Goal: Browse casually

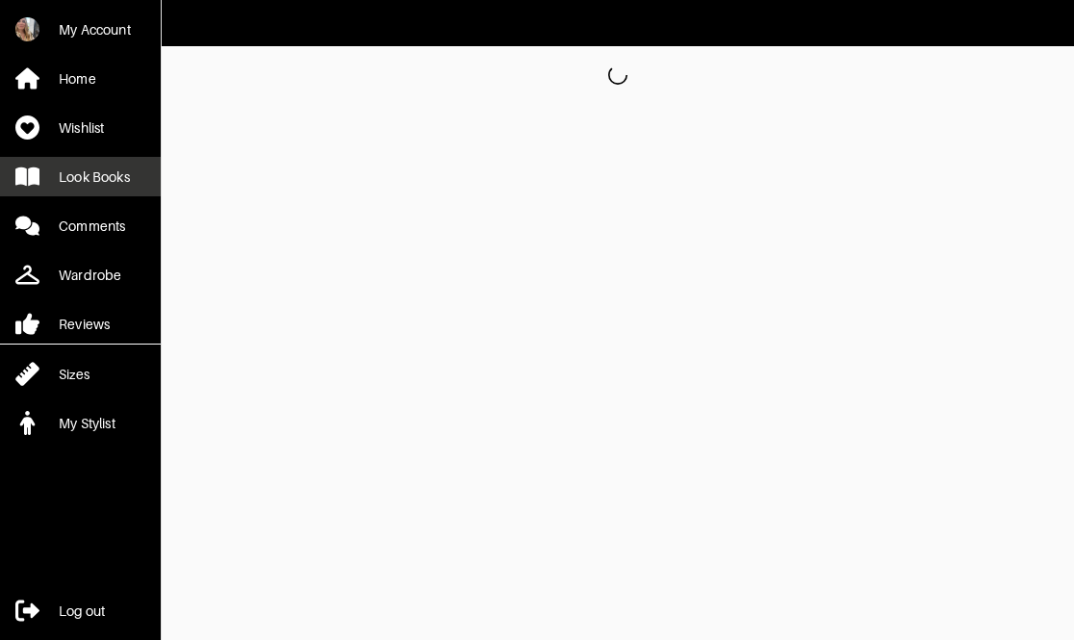
click at [128, 179] on div "Look Books" at bounding box center [94, 177] width 71 height 19
click at [85, 182] on div "Look Books" at bounding box center [94, 177] width 71 height 19
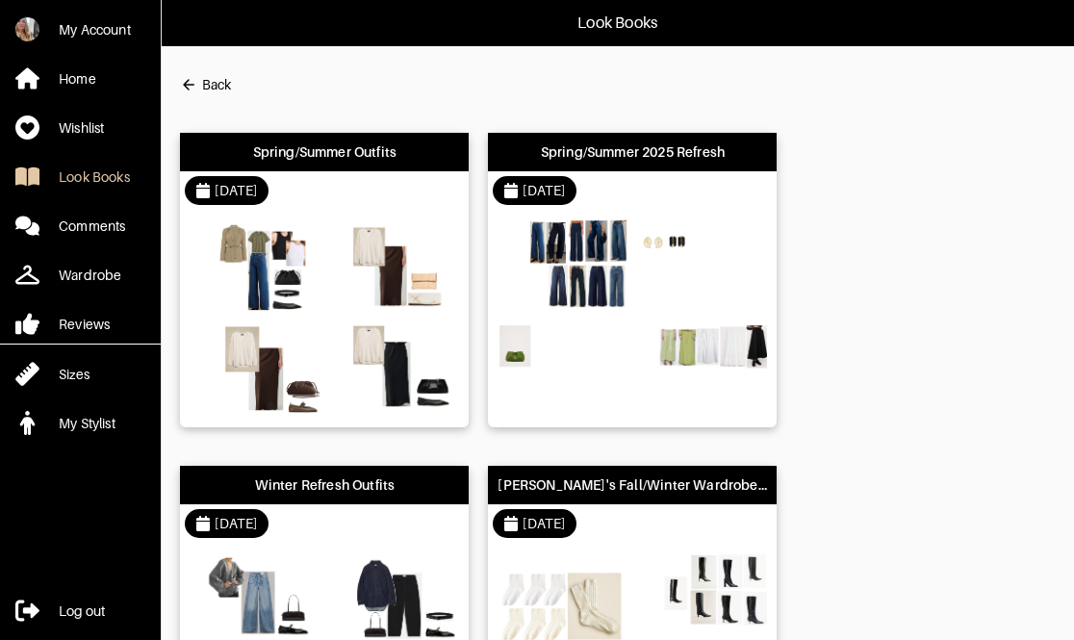
click at [723, 192] on div "[DATE]" at bounding box center [632, 190] width 289 height 39
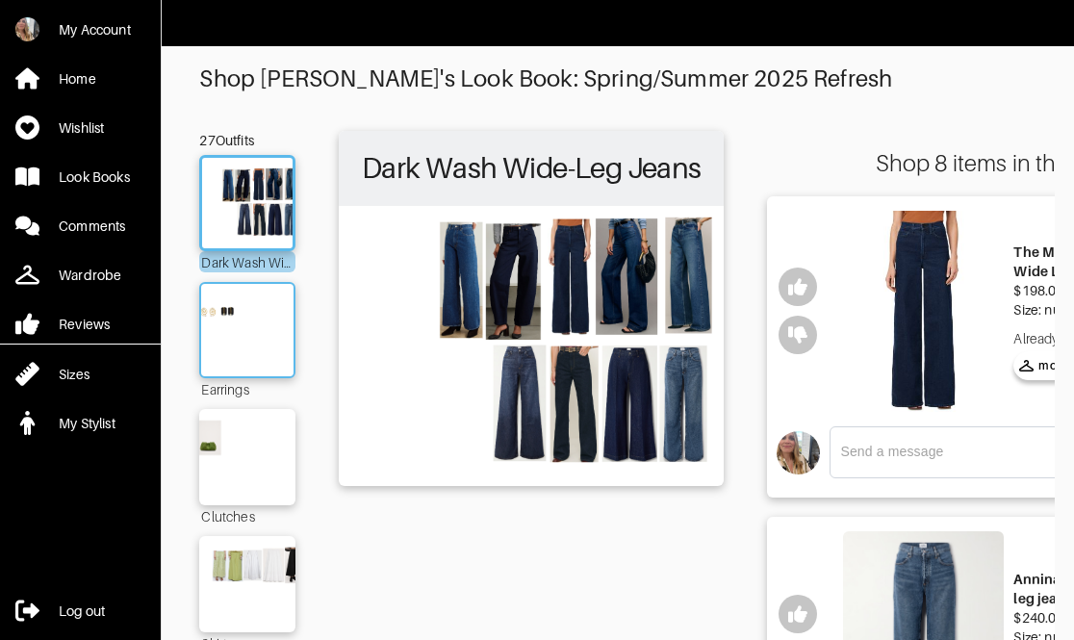
click at [231, 339] on img at bounding box center [247, 330] width 104 height 73
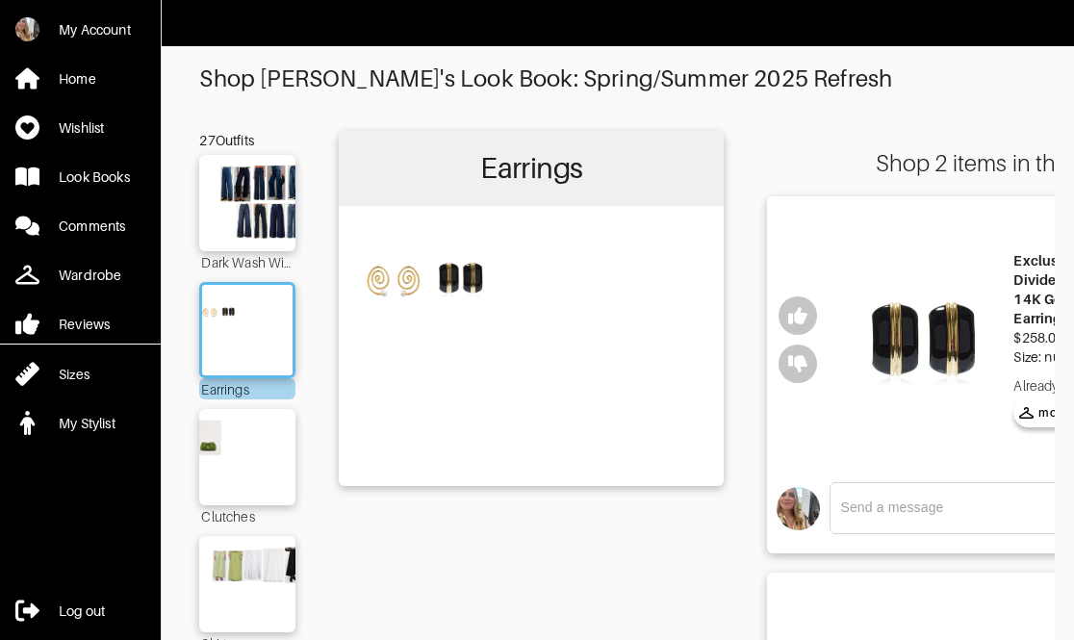
click at [915, 348] on img at bounding box center [923, 339] width 161 height 257
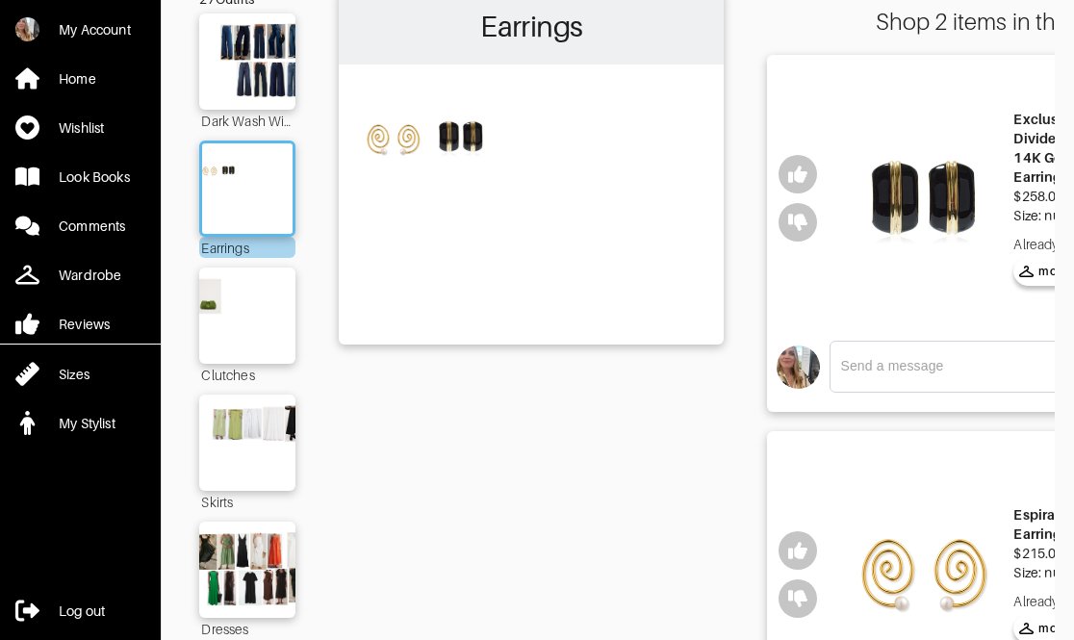
scroll to position [281, 0]
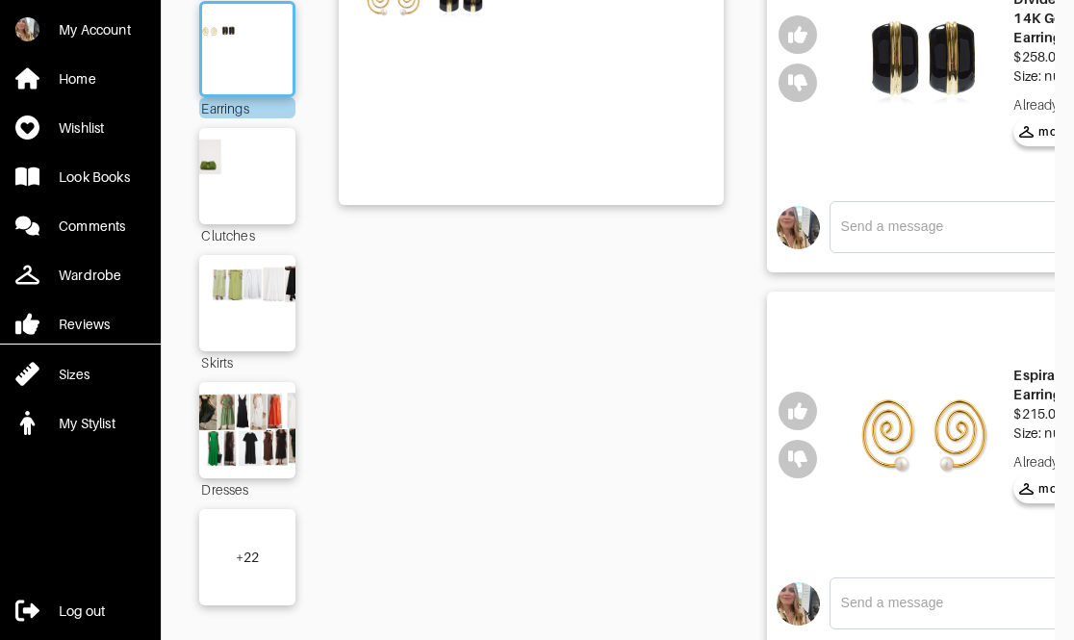
click at [269, 553] on div "+ 22" at bounding box center [247, 557] width 96 height 96
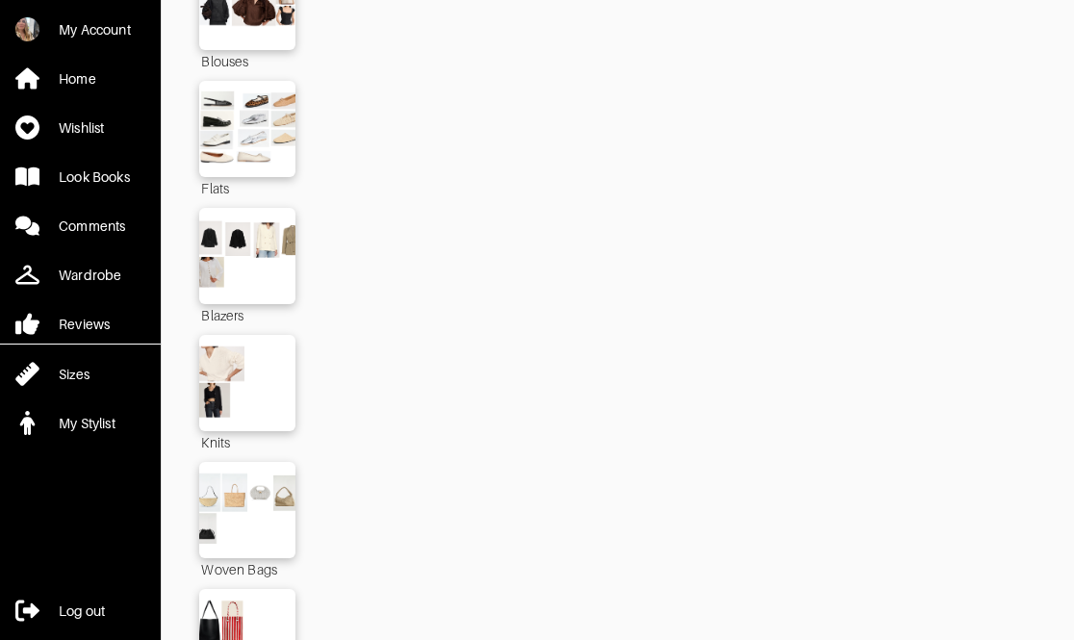
scroll to position [2089, 0]
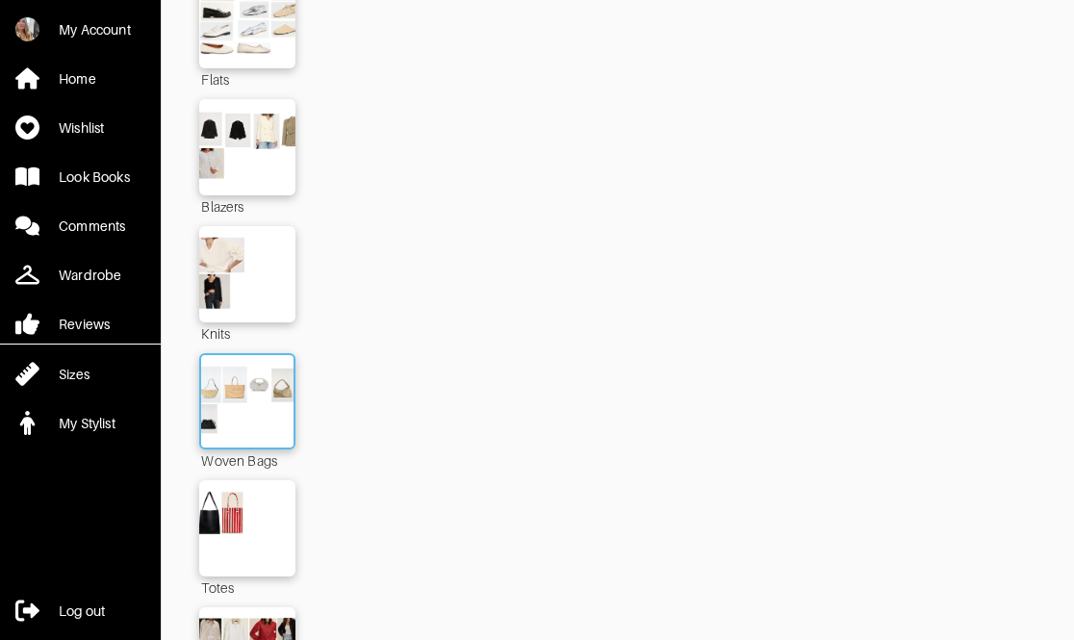
click at [275, 387] on img at bounding box center [247, 401] width 104 height 73
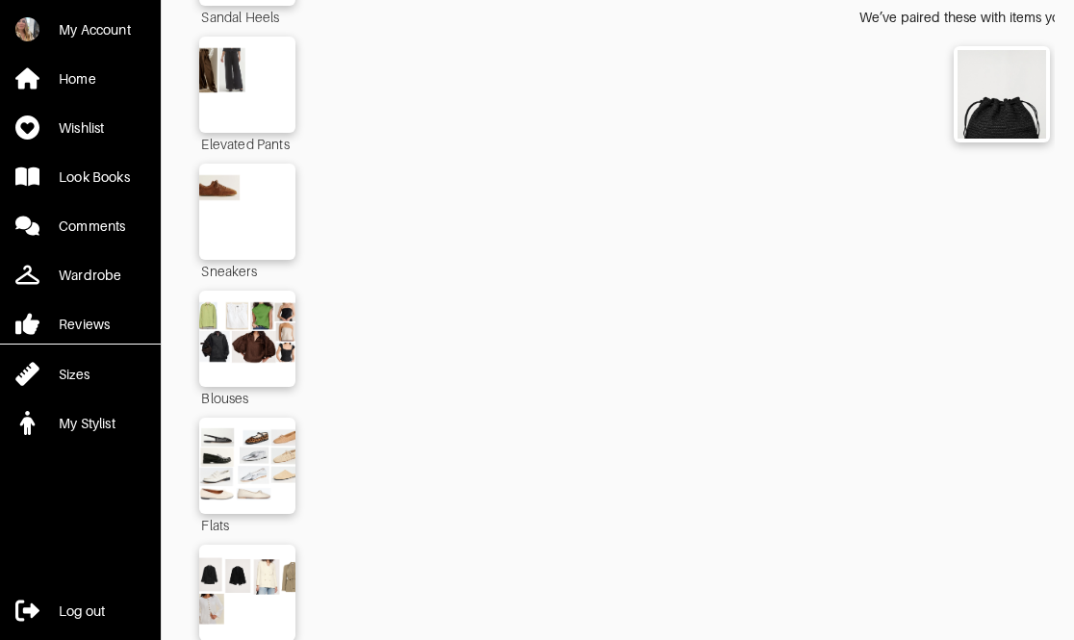
scroll to position [504, 0]
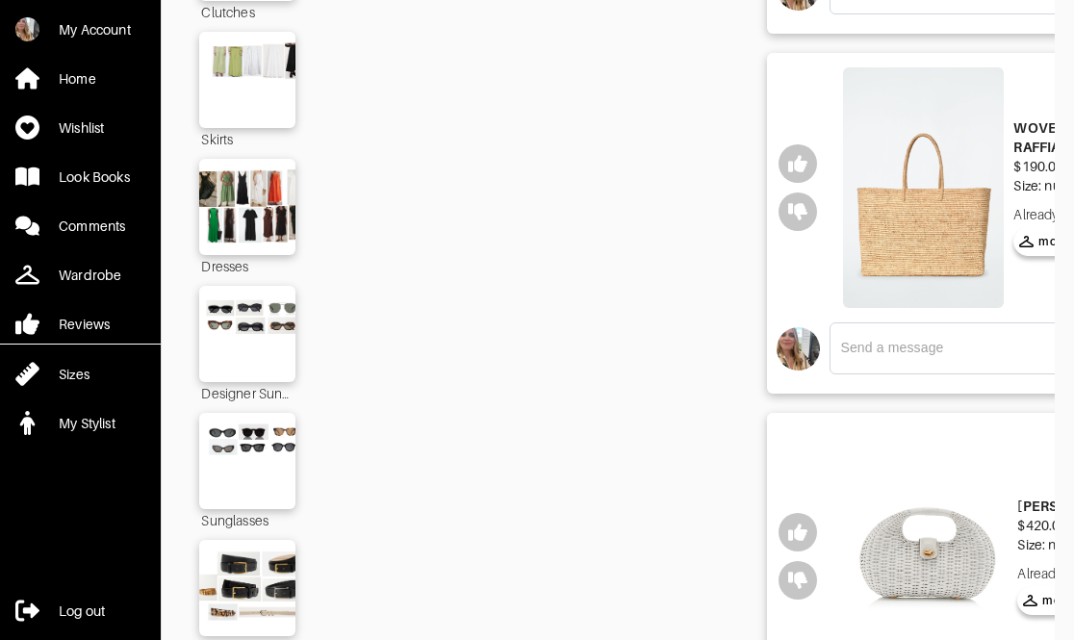
click at [941, 220] on img at bounding box center [923, 188] width 161 height 242
click at [916, 513] on img at bounding box center [927, 555] width 161 height 257
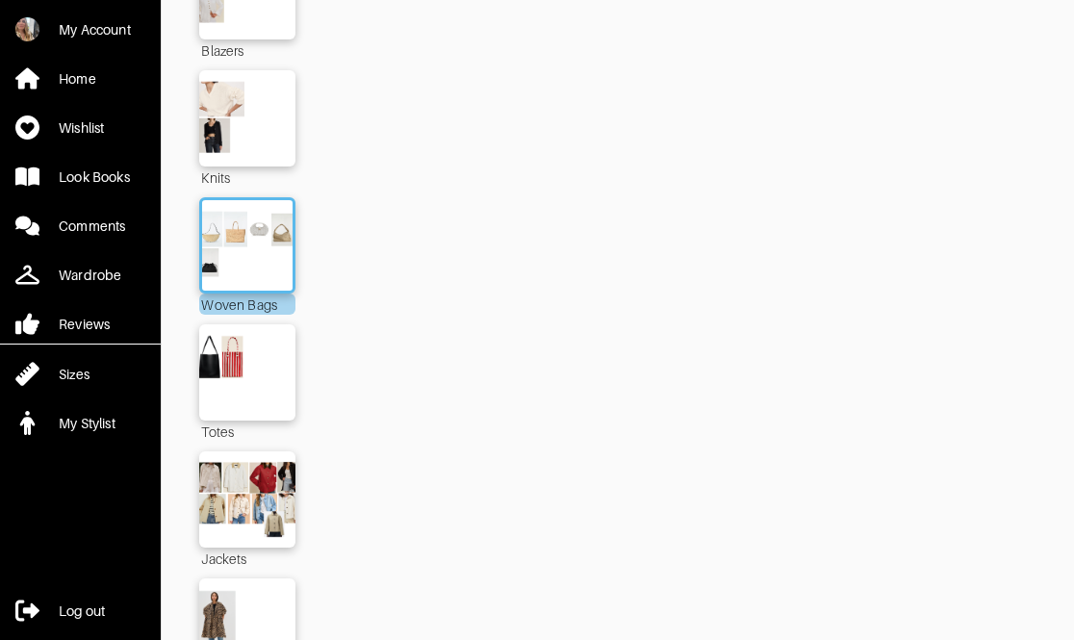
scroll to position [2521, 0]
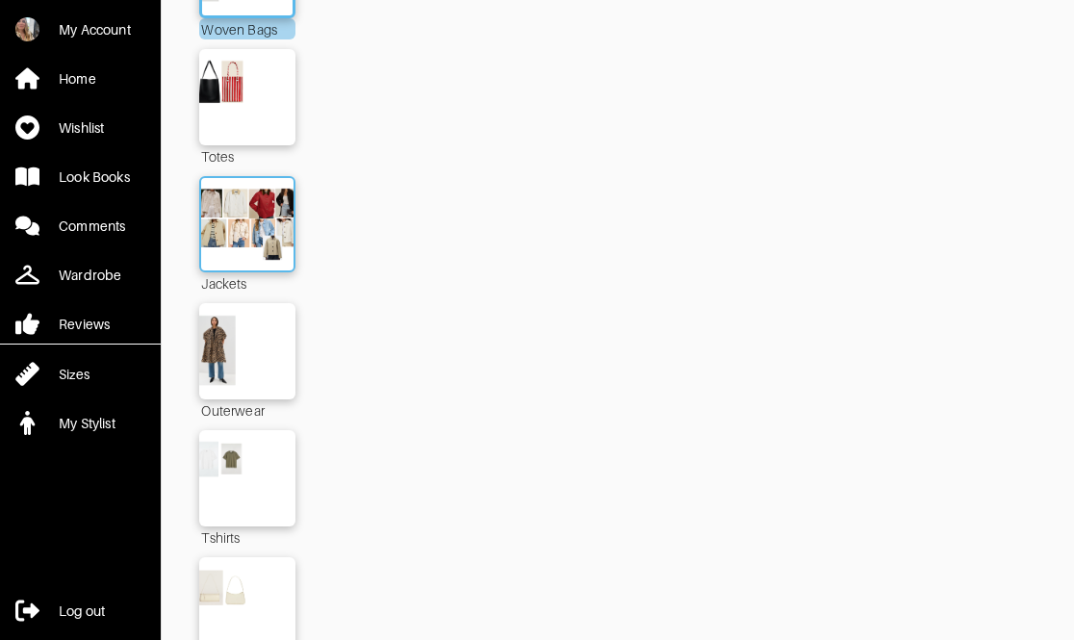
click at [238, 193] on img at bounding box center [247, 224] width 104 height 73
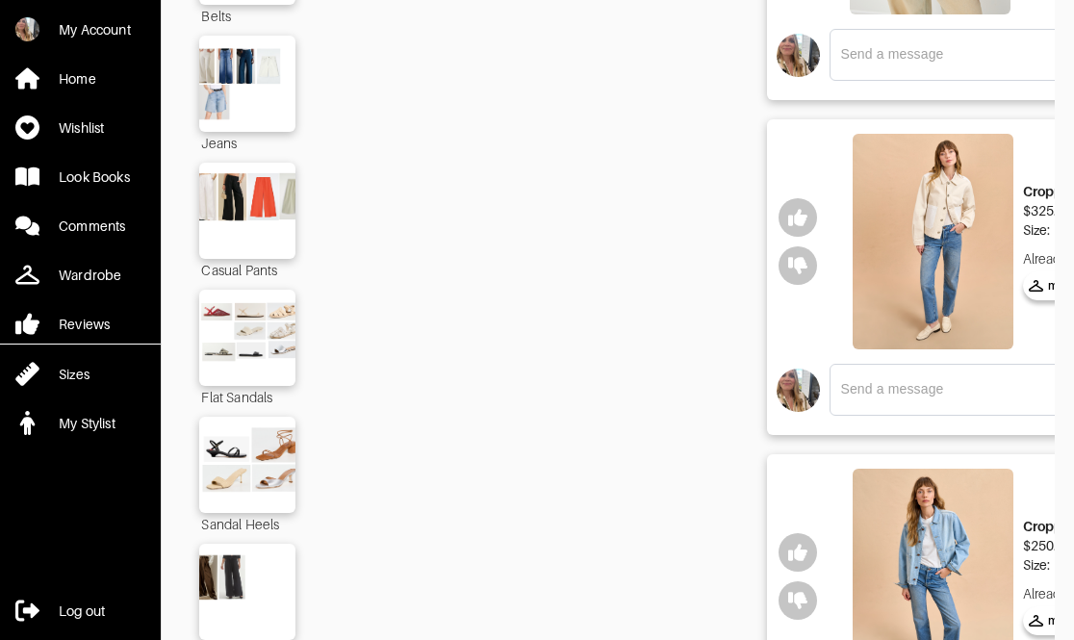
scroll to position [1056, 0]
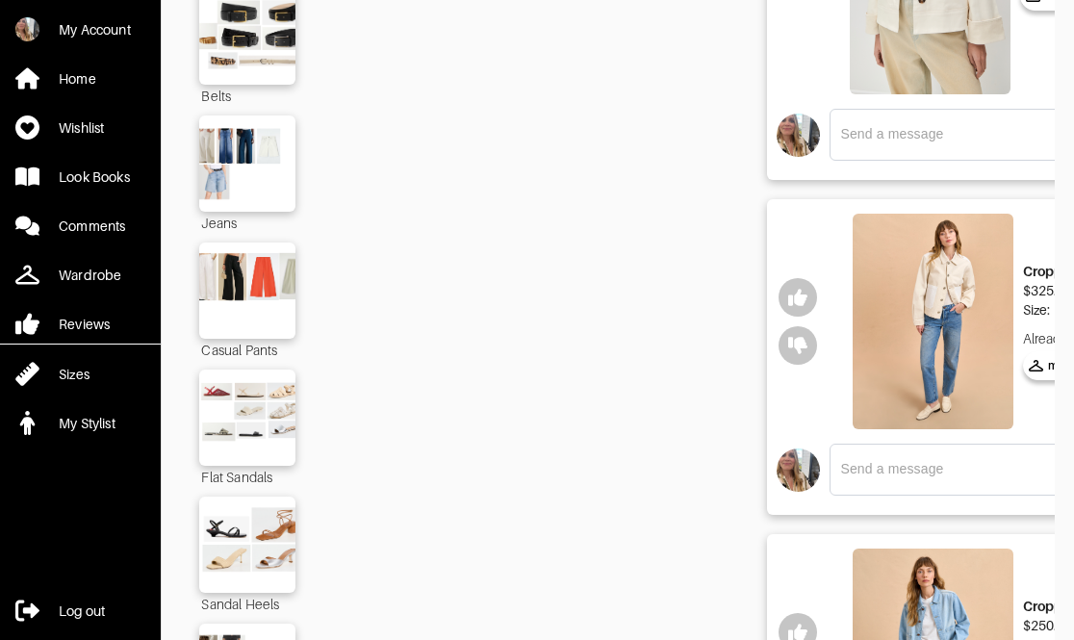
click at [964, 263] on img at bounding box center [933, 322] width 161 height 216
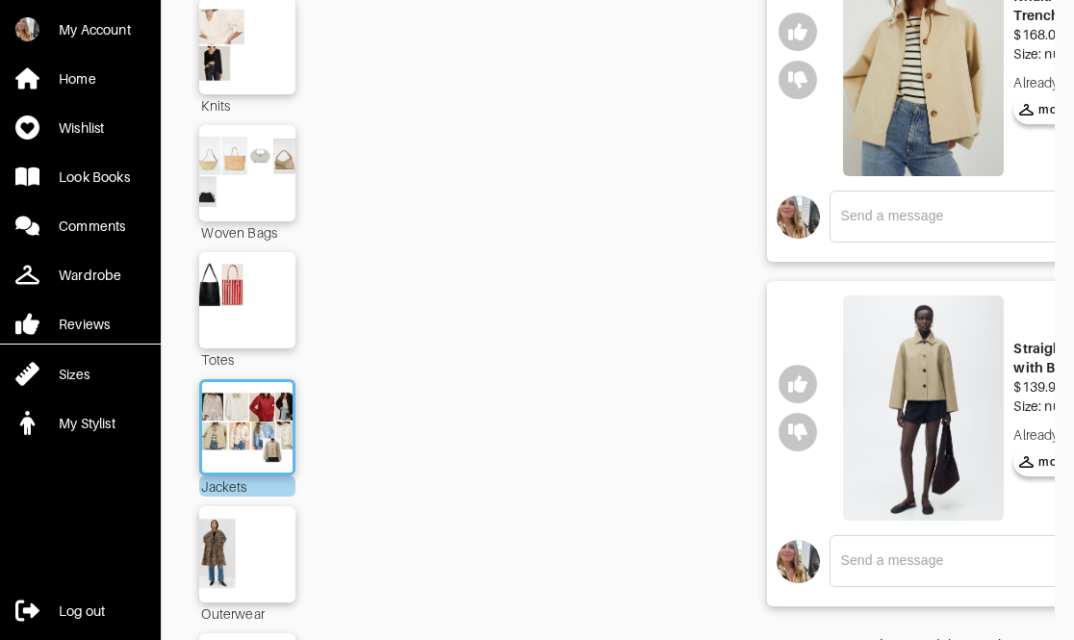
scroll to position [2319, 0]
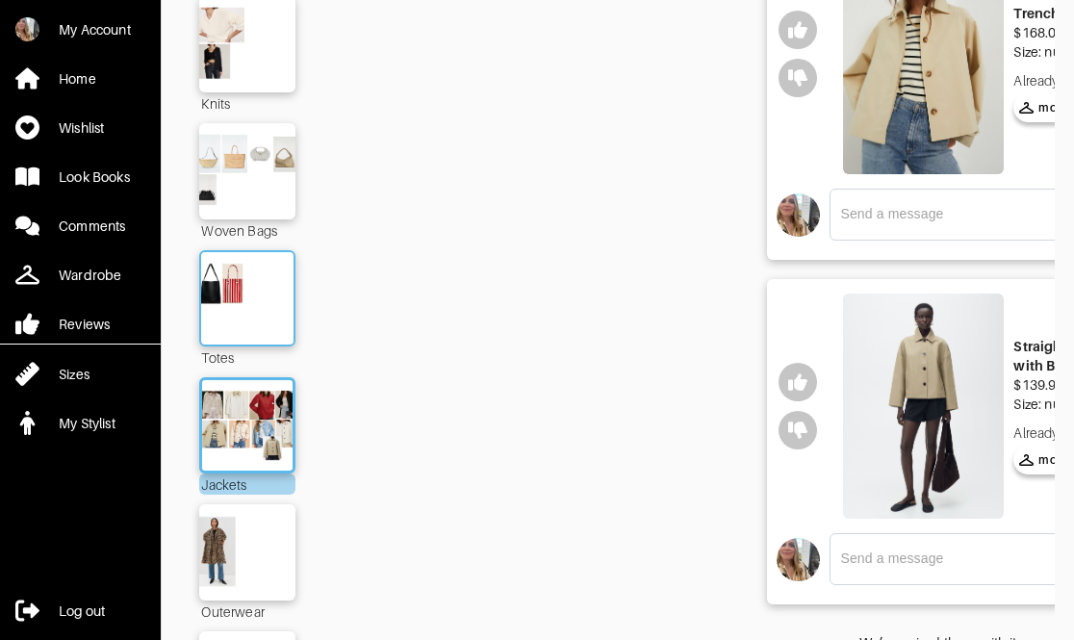
click at [235, 288] on img at bounding box center [247, 298] width 104 height 73
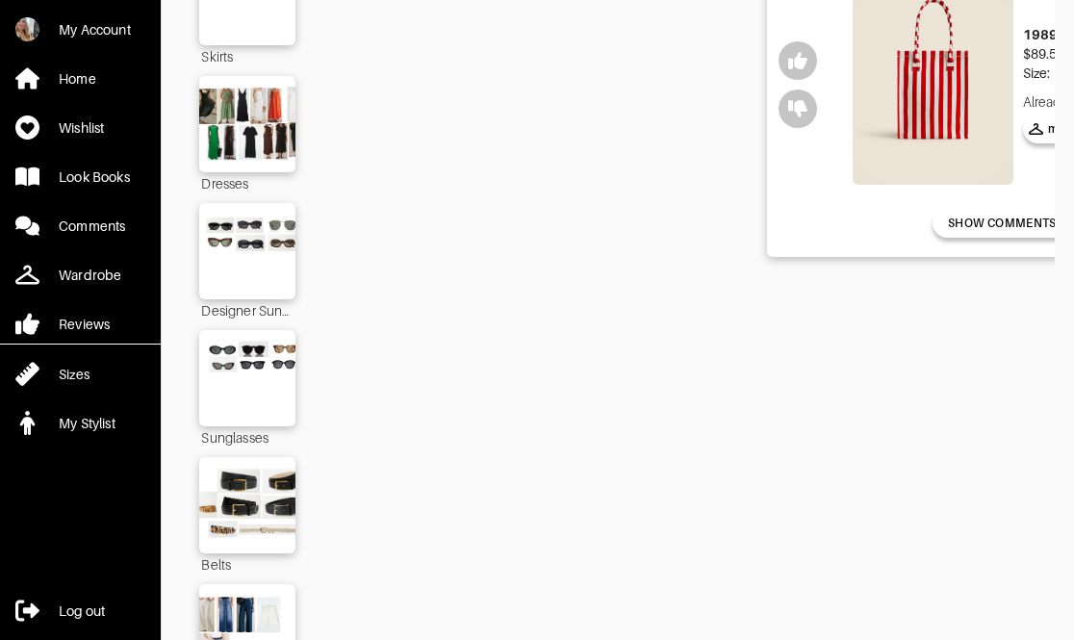
scroll to position [365, 0]
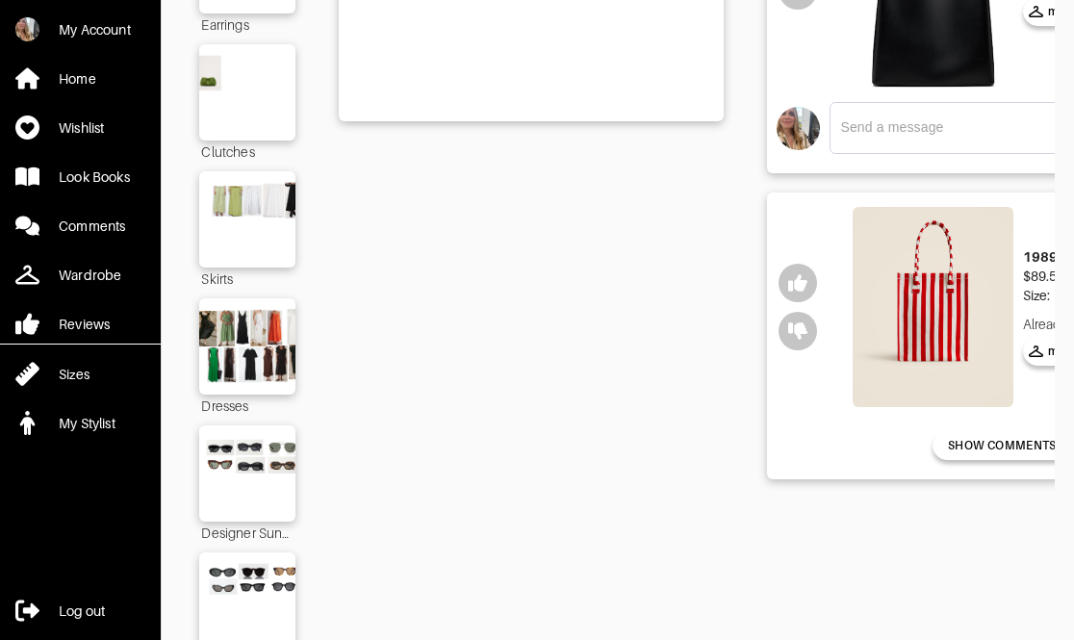
click at [930, 355] on img at bounding box center [933, 307] width 161 height 201
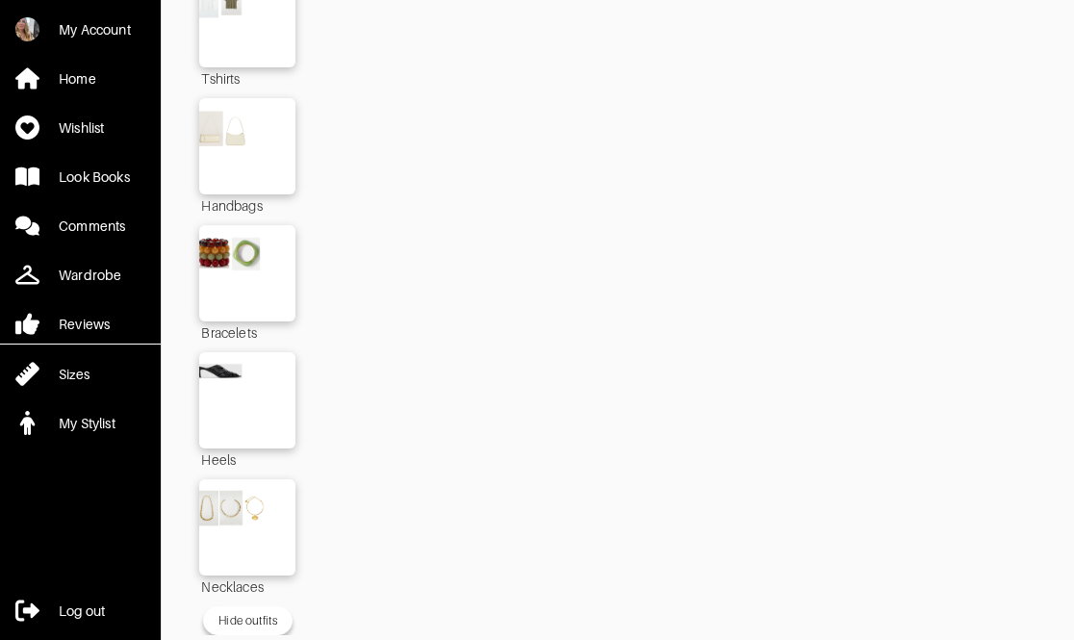
scroll to position [2981, 0]
click at [239, 244] on img at bounding box center [247, 272] width 104 height 73
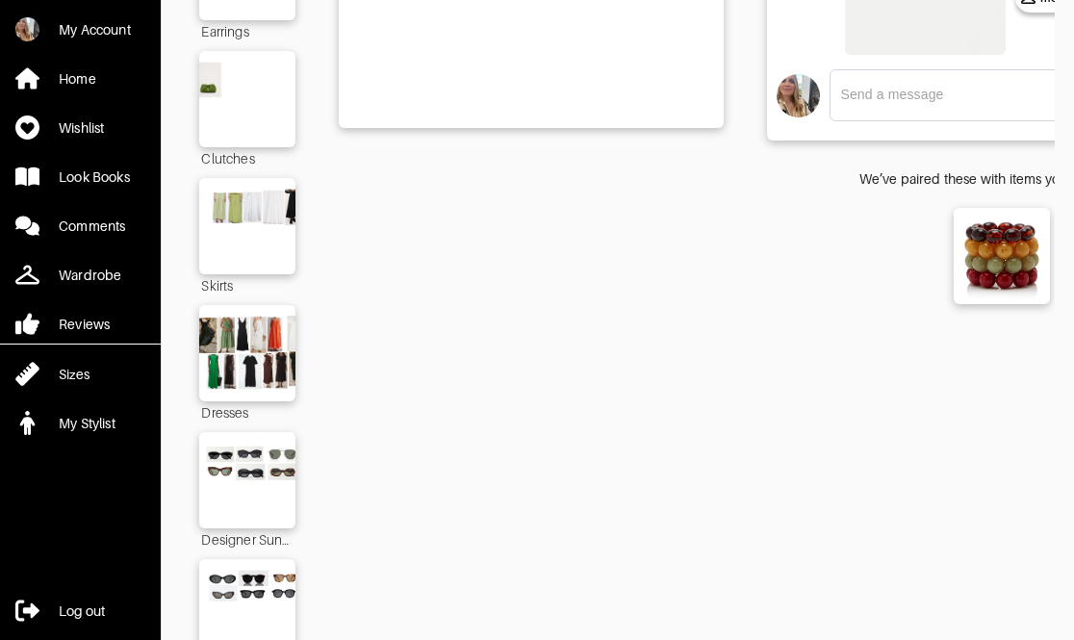
scroll to position [39, 0]
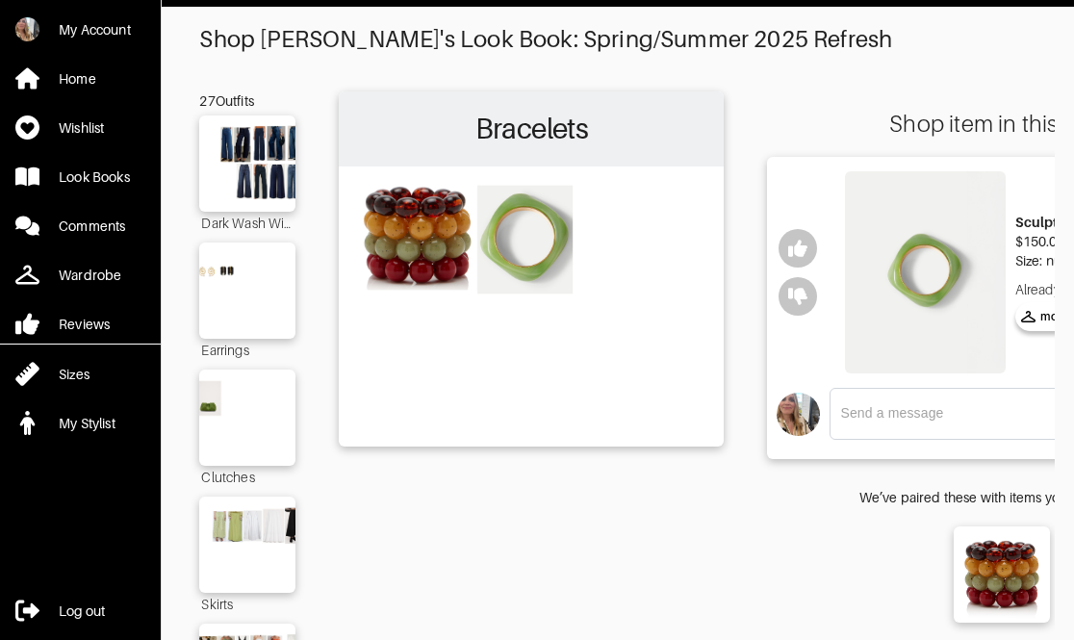
click at [910, 349] on img at bounding box center [925, 272] width 161 height 202
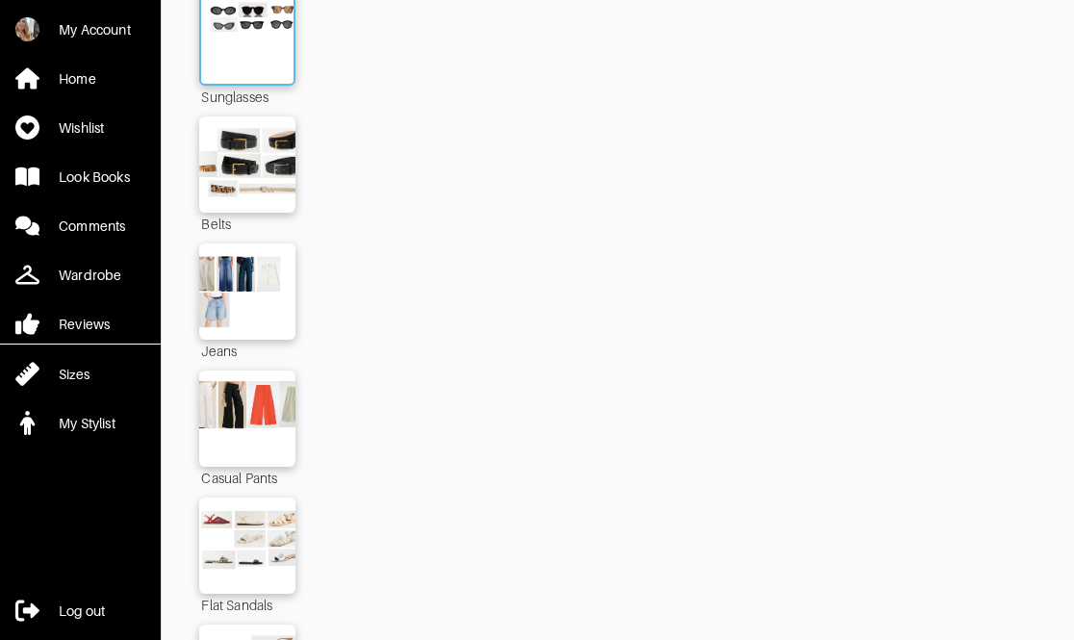
scroll to position [1088, 0]
